Goal: Task Accomplishment & Management: Complete application form

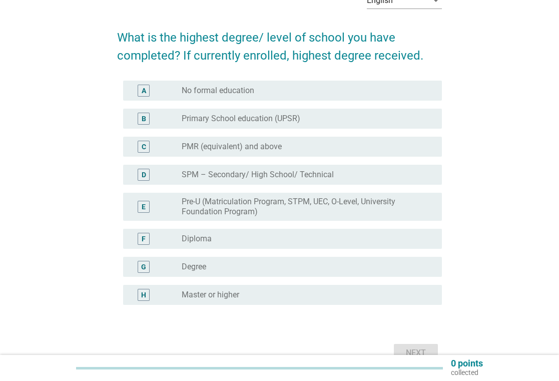
scroll to position [80, 0]
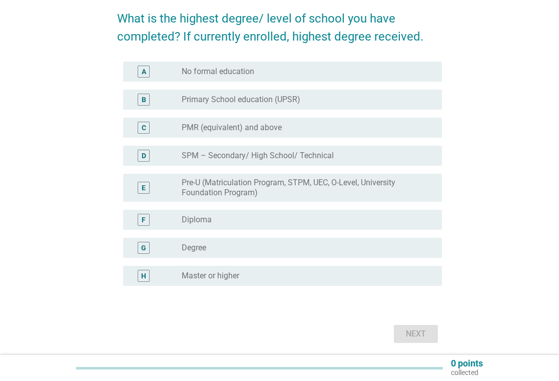
click at [220, 251] on div "radio_button_unchecked Degree" at bounding box center [304, 248] width 244 height 10
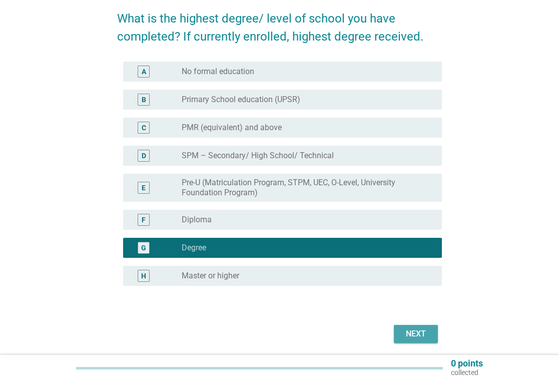
click at [407, 334] on div "Next" at bounding box center [416, 334] width 28 height 12
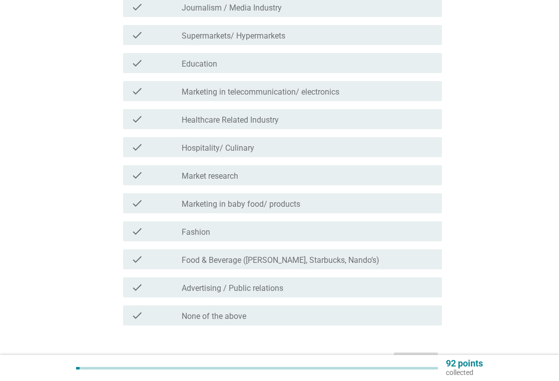
scroll to position [200, 0]
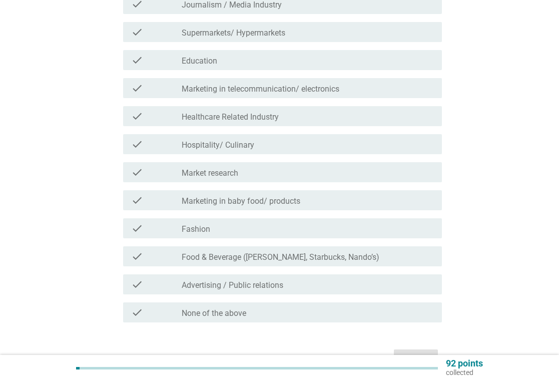
click at [264, 308] on div "check_box_outline_blank None of the above" at bounding box center [308, 312] width 252 height 12
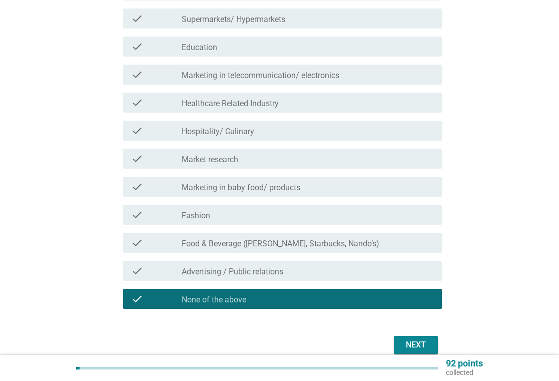
scroll to position [260, 0]
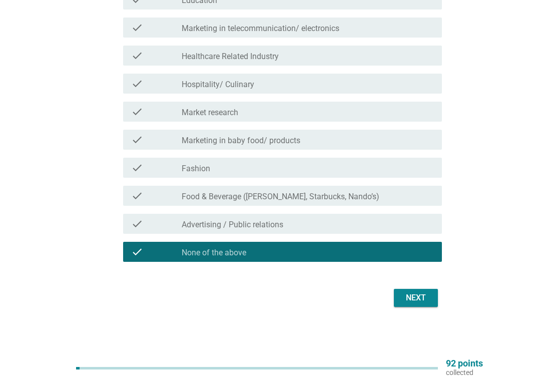
click at [413, 301] on div "Next" at bounding box center [416, 298] width 28 height 12
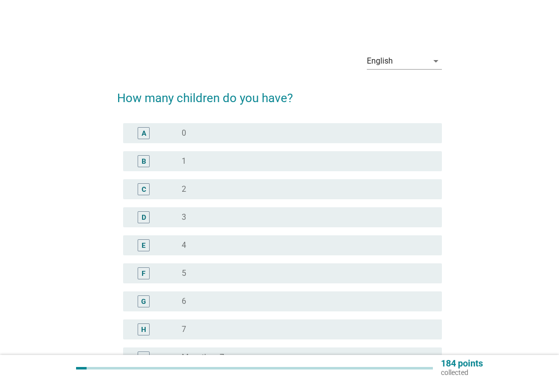
scroll to position [2, 0]
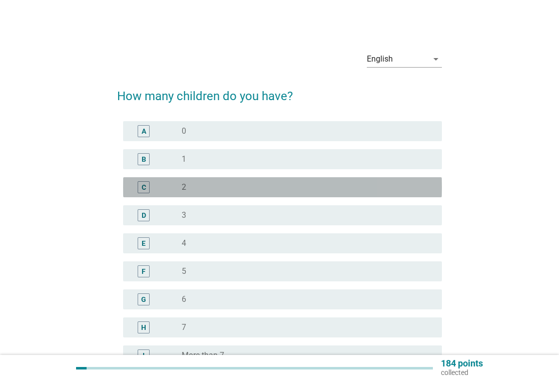
click at [252, 189] on div "radio_button_unchecked 2" at bounding box center [304, 187] width 244 height 10
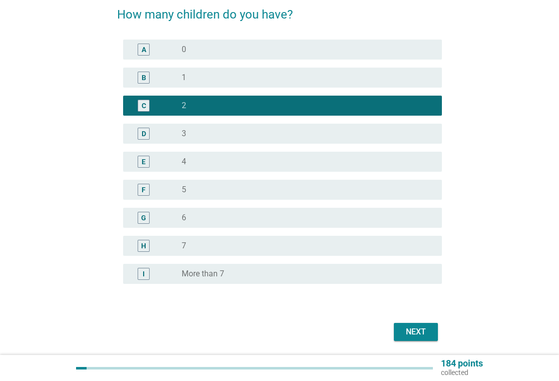
scroll to position [118, 0]
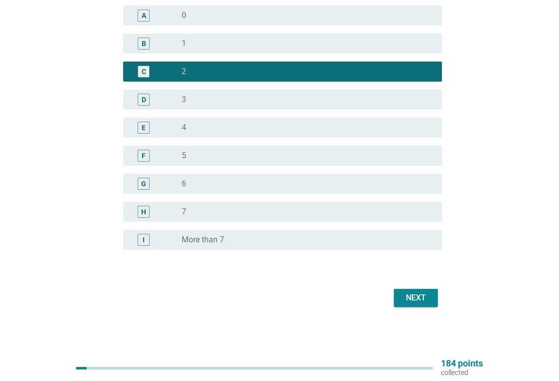
click at [417, 289] on div "Next" at bounding box center [279, 298] width 325 height 24
click at [417, 302] on div "Next" at bounding box center [416, 298] width 28 height 12
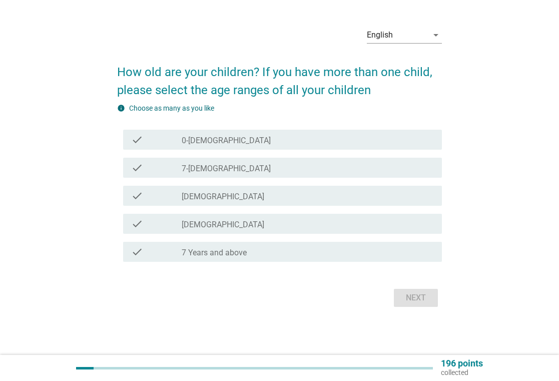
scroll to position [0, 0]
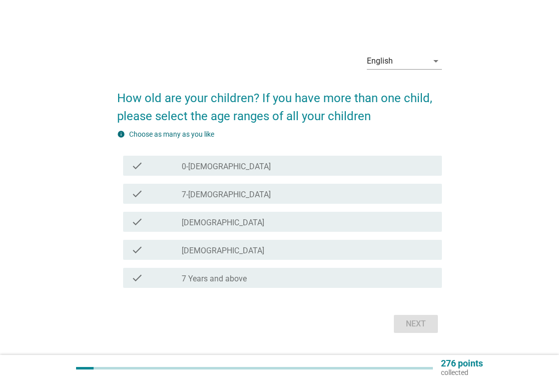
click at [248, 193] on div "check_box_outline_blank 7-[DEMOGRAPHIC_DATA]" at bounding box center [308, 194] width 252 height 12
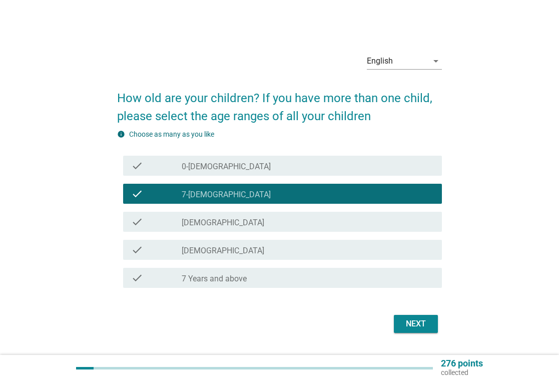
click at [265, 168] on div "check_box_outline_blank 0-[DEMOGRAPHIC_DATA]" at bounding box center [308, 166] width 252 height 12
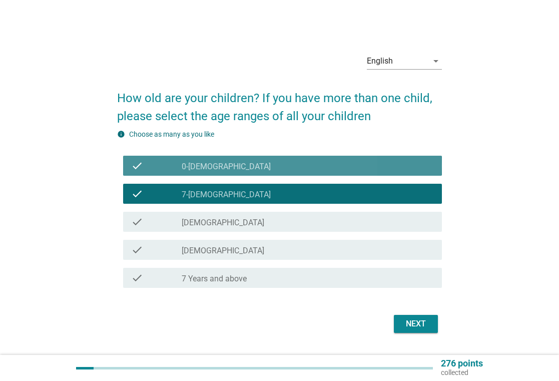
click at [264, 164] on div "check_box_outline_blank 0-[DEMOGRAPHIC_DATA]" at bounding box center [308, 166] width 252 height 12
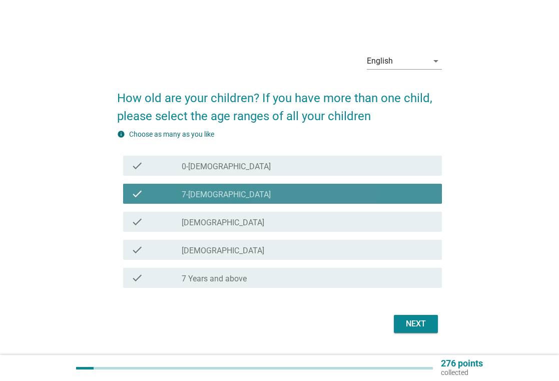
click at [260, 191] on div "check_box_outline_blank 7-[DEMOGRAPHIC_DATA]" at bounding box center [308, 194] width 252 height 12
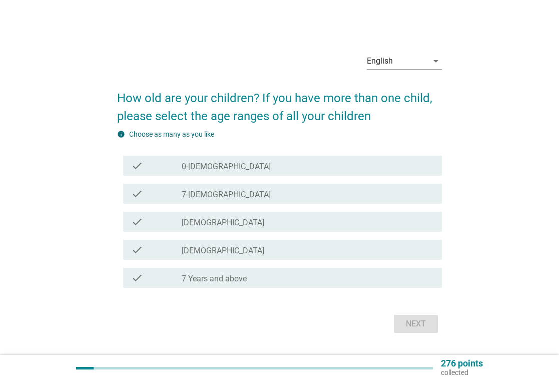
click at [240, 245] on div "check_box_outline_blank [DEMOGRAPHIC_DATA]" at bounding box center [308, 250] width 252 height 12
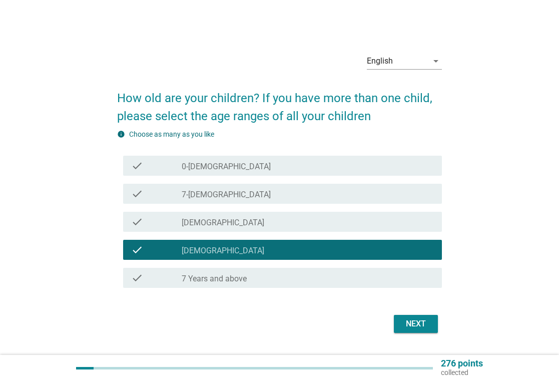
click at [243, 277] on label "7 Years and above" at bounding box center [214, 279] width 65 height 10
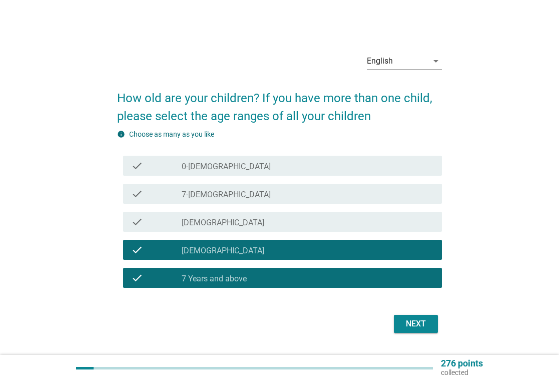
click at [413, 327] on div "Next" at bounding box center [416, 324] width 28 height 12
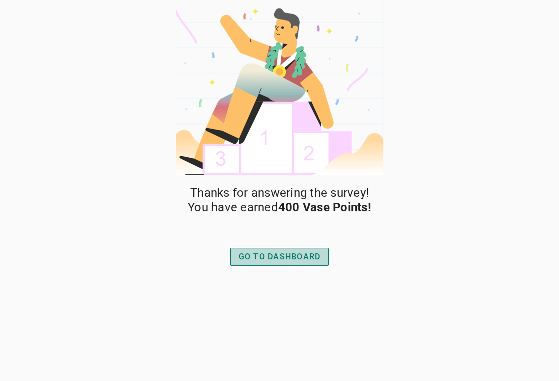
click at [271, 257] on div "GO TO DASHBOARD" at bounding box center [280, 257] width 82 height 12
